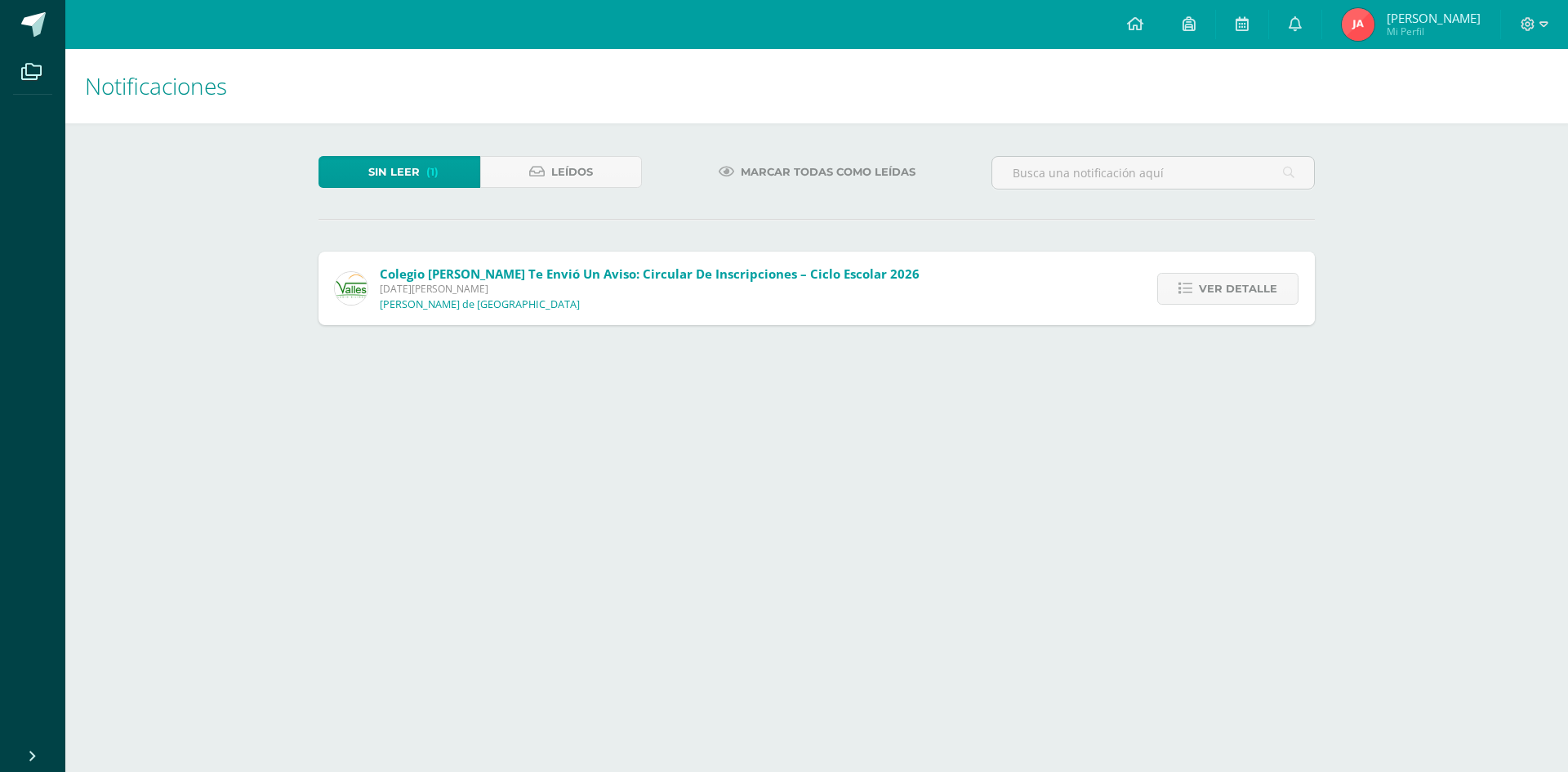
click at [1241, 287] on span "Ver detalle" at bounding box center [1238, 289] width 78 height 31
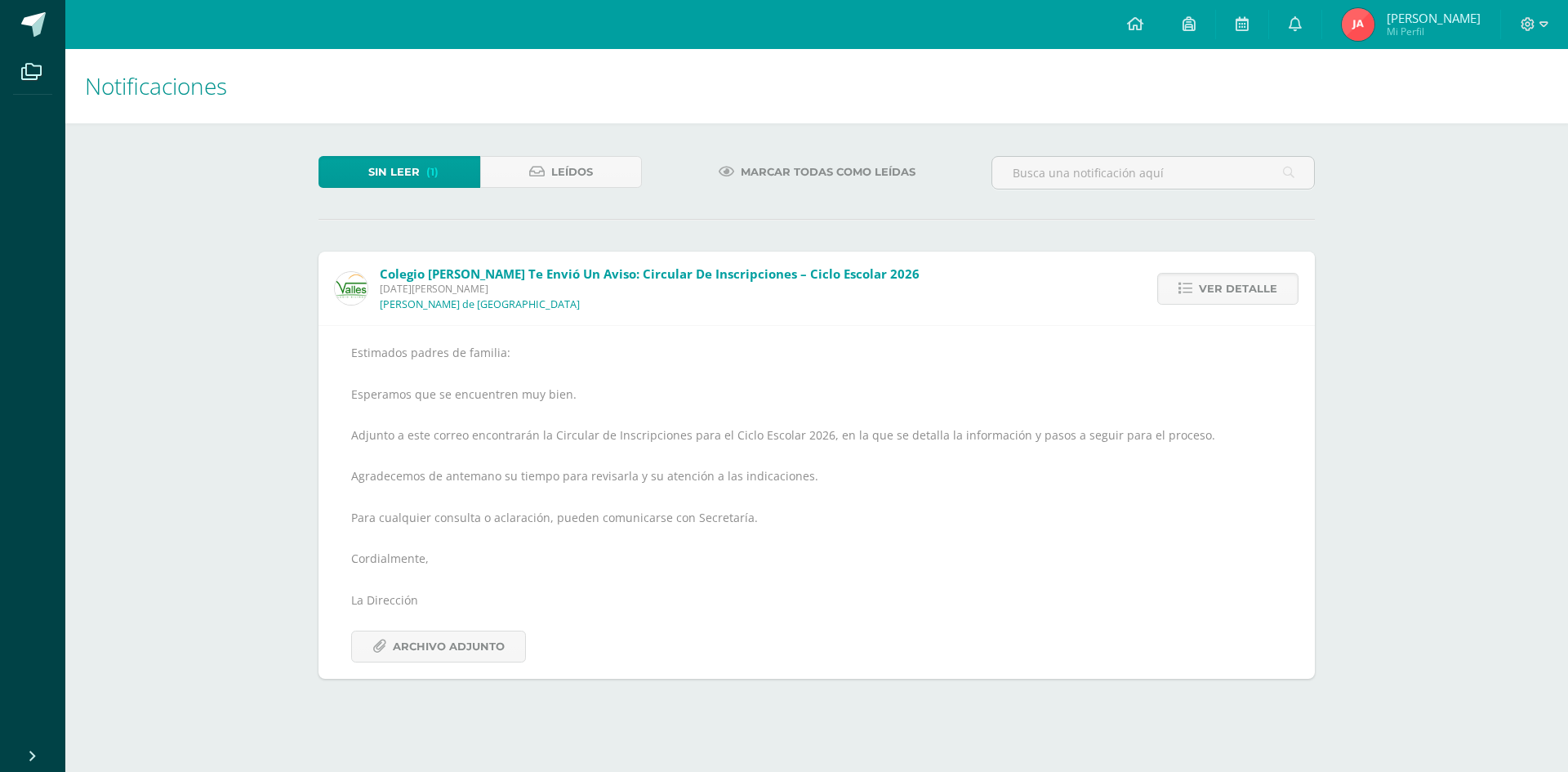
click at [1144, 23] on icon at bounding box center [1136, 23] width 16 height 14
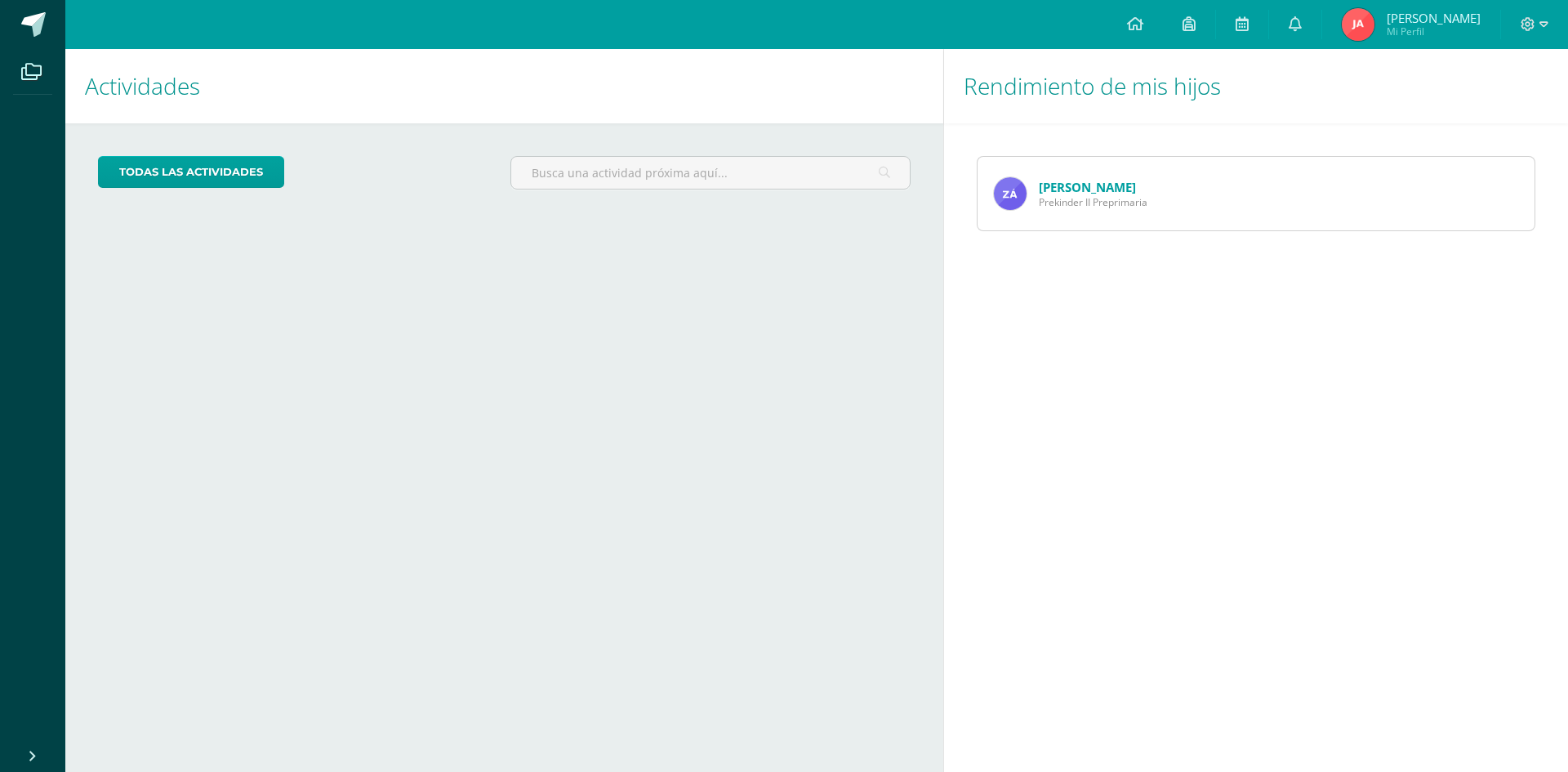
click at [1064, 193] on link "[PERSON_NAME]" at bounding box center [1087, 187] width 97 height 16
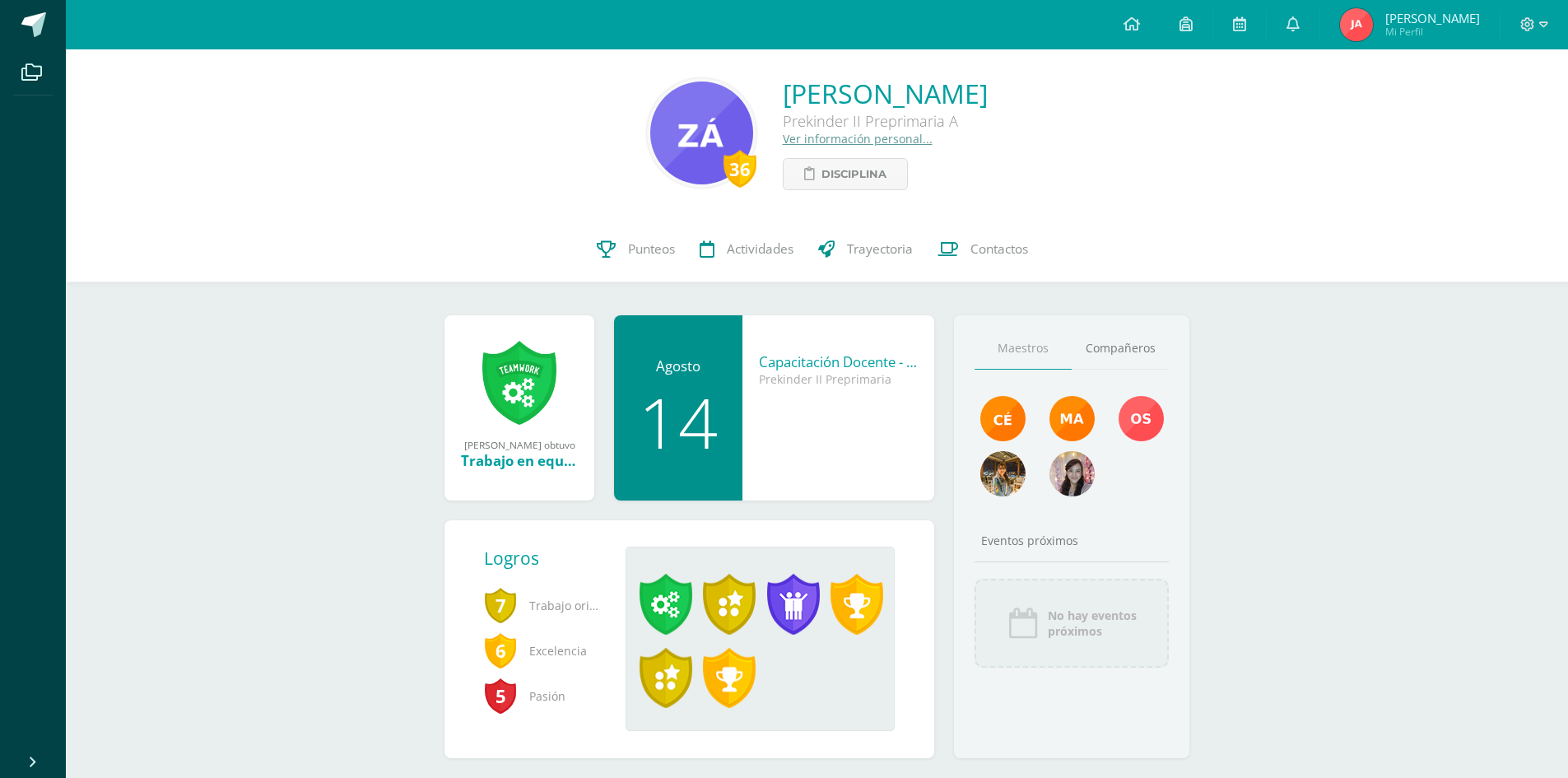
click at [1140, 30] on icon at bounding box center [1132, 24] width 16 height 14
